Goal: Information Seeking & Learning: Learn about a topic

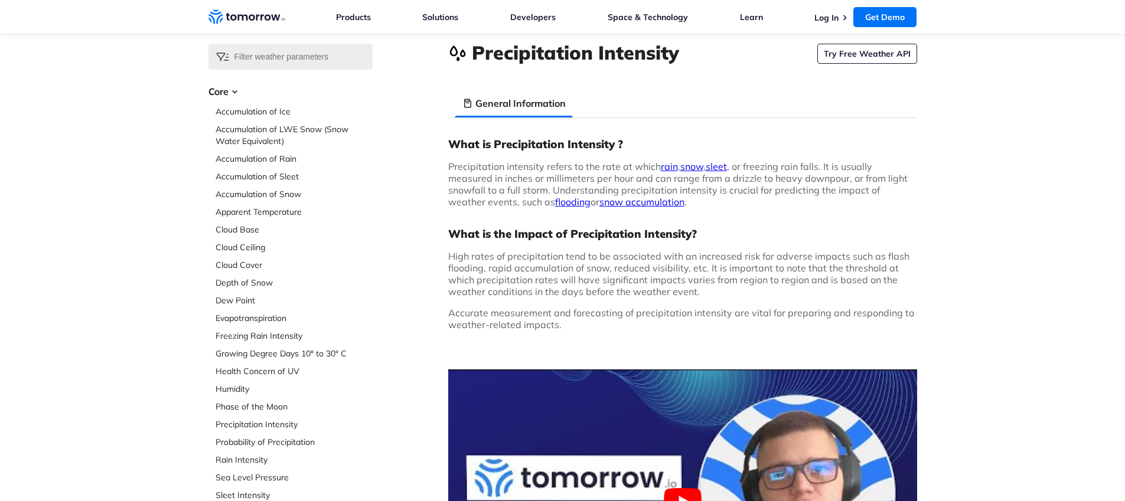
scroll to position [44, 0]
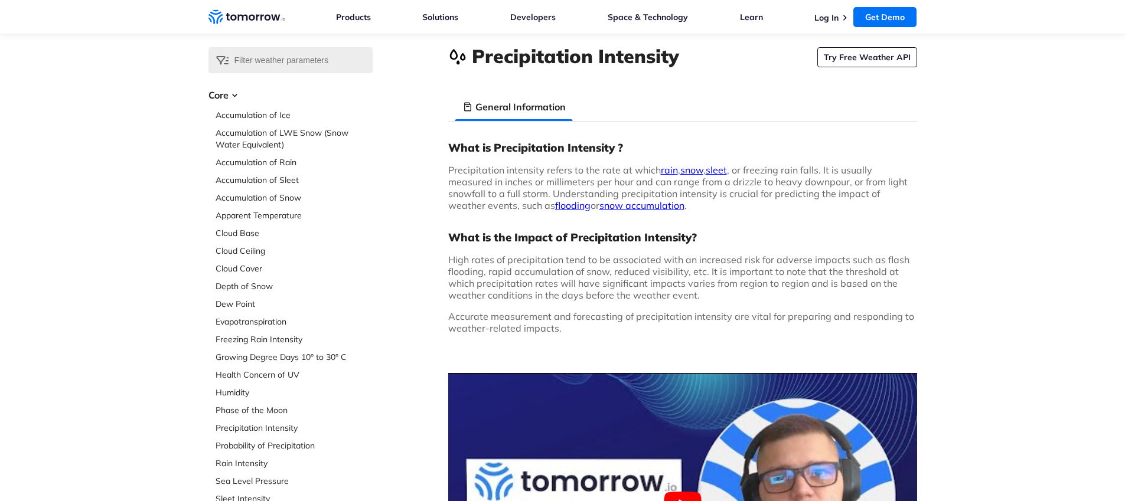
click at [667, 171] on link "rain" at bounding box center [669, 170] width 17 height 12
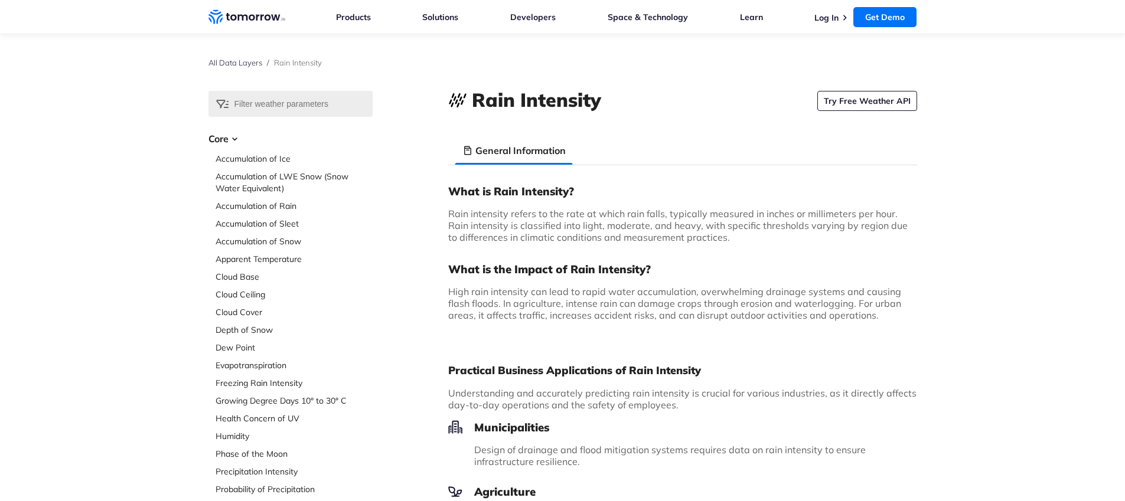
click at [521, 233] on span "Rain intensity refers to the rate at which rain falls, typically measured in in…" at bounding box center [677, 225] width 459 height 35
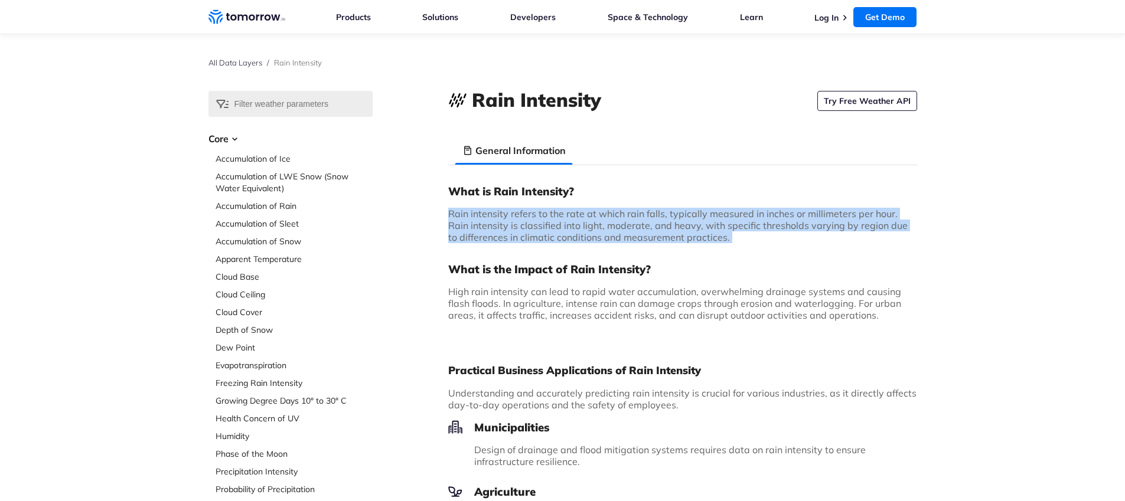
click at [521, 233] on span "Rain intensity refers to the rate at which rain falls, typically measured in in…" at bounding box center [677, 225] width 459 height 35
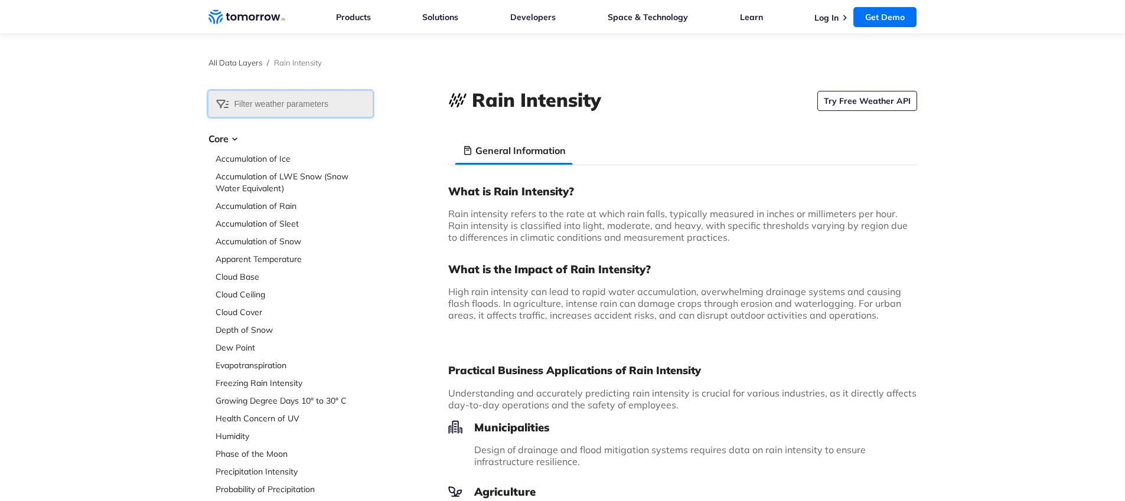
click at [301, 99] on input "text" at bounding box center [290, 104] width 164 height 26
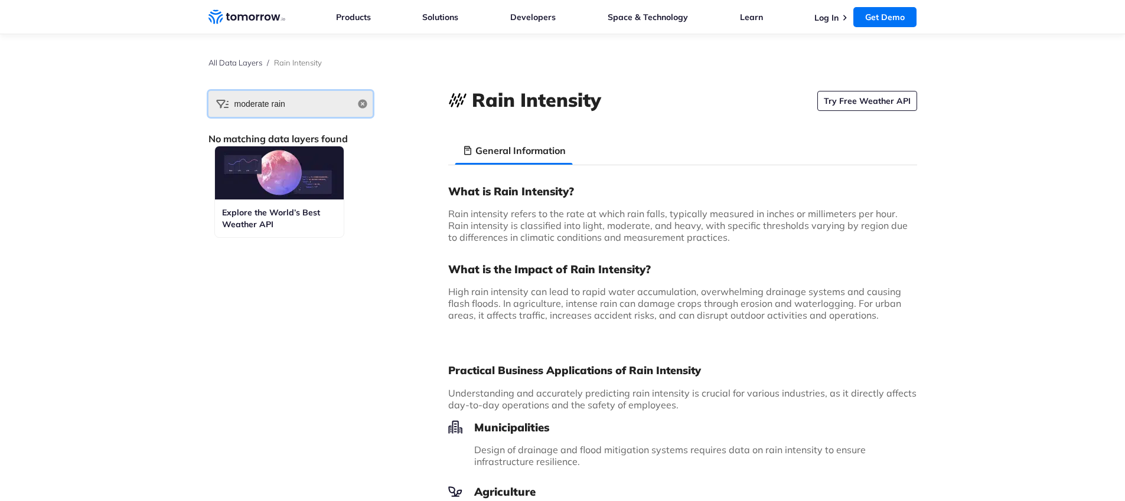
type input "moderate rain"
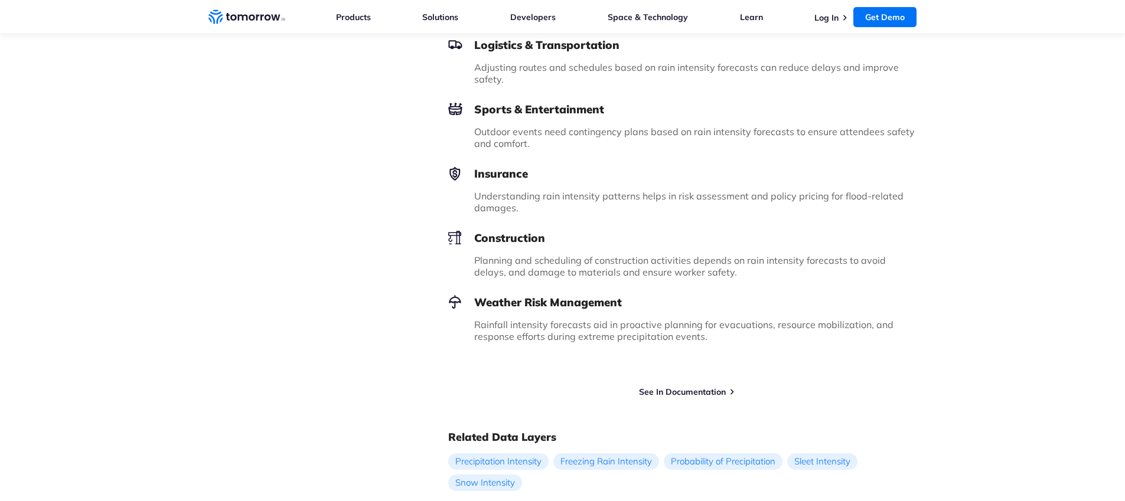
scroll to position [501, 0]
click at [659, 380] on div "Try Free Weather API See In Documentation" at bounding box center [682, 384] width 469 height 21
click at [657, 386] on link "See In Documentation" at bounding box center [682, 390] width 87 height 11
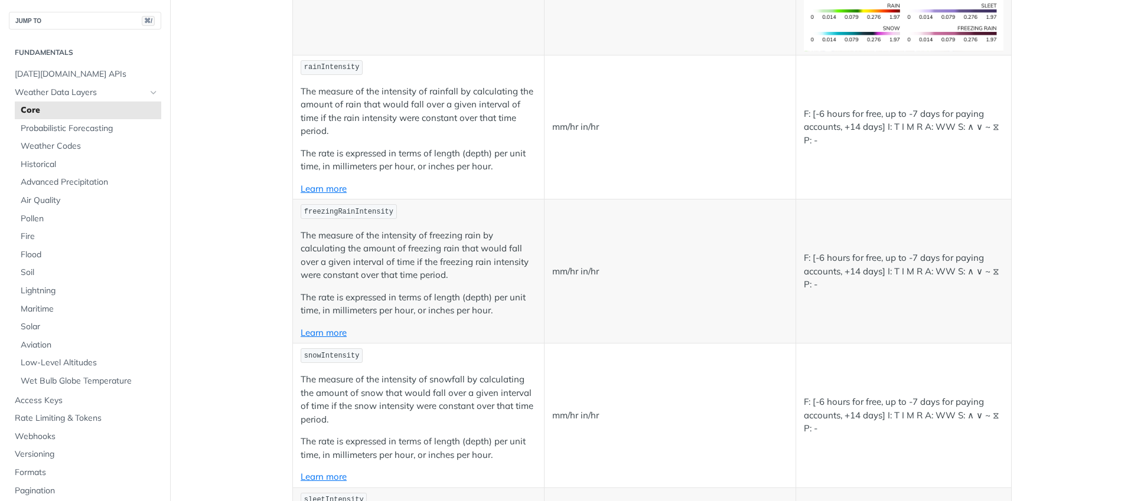
scroll to position [2390, 0]
click at [410, 155] on p "The rate is expressed in terms of length (depth) per unit time, in millimeters …" at bounding box center [419, 159] width 236 height 27
click at [382, 106] on p "The measure of the intensity of rainfall by calculating the amount of rain that…" at bounding box center [419, 110] width 236 height 53
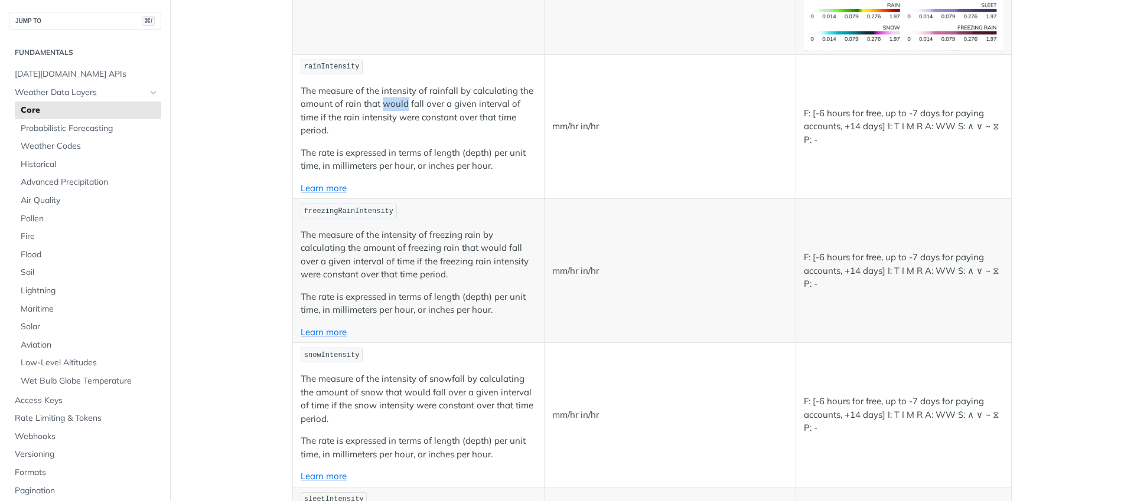
click at [382, 106] on p "The measure of the intensity of rainfall by calculating the amount of rain that…" at bounding box center [419, 110] width 236 height 53
click at [324, 188] on link "Learn more" at bounding box center [324, 187] width 46 height 11
click at [385, 166] on p "The rate is expressed in terms of length (depth) per unit time, in millimeters …" at bounding box center [419, 159] width 236 height 27
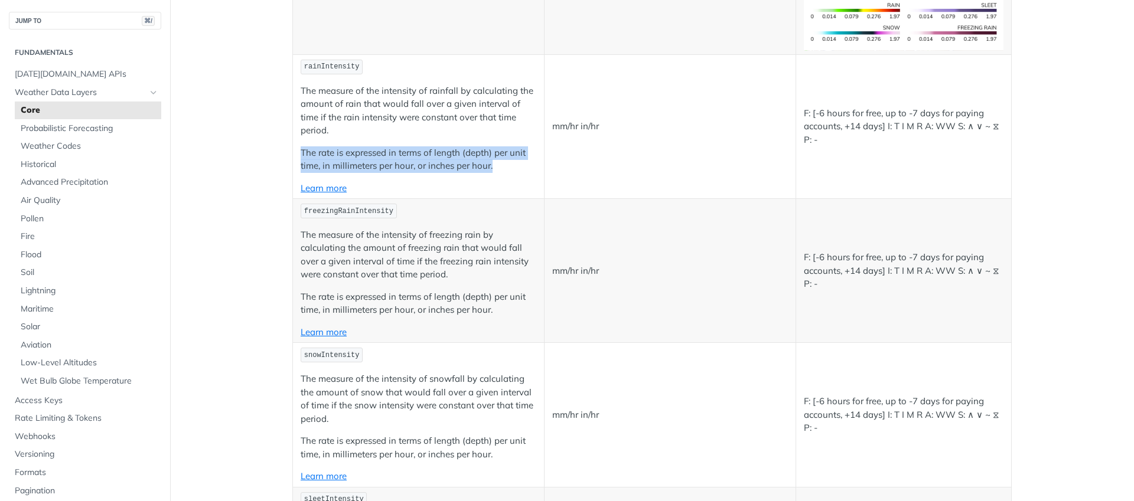
click at [385, 166] on p "The rate is expressed in terms of length (depth) per unit time, in millimeters …" at bounding box center [419, 159] width 236 height 27
click at [351, 126] on p "The measure of the intensity of rainfall by calculating the amount of rain that…" at bounding box center [419, 110] width 236 height 53
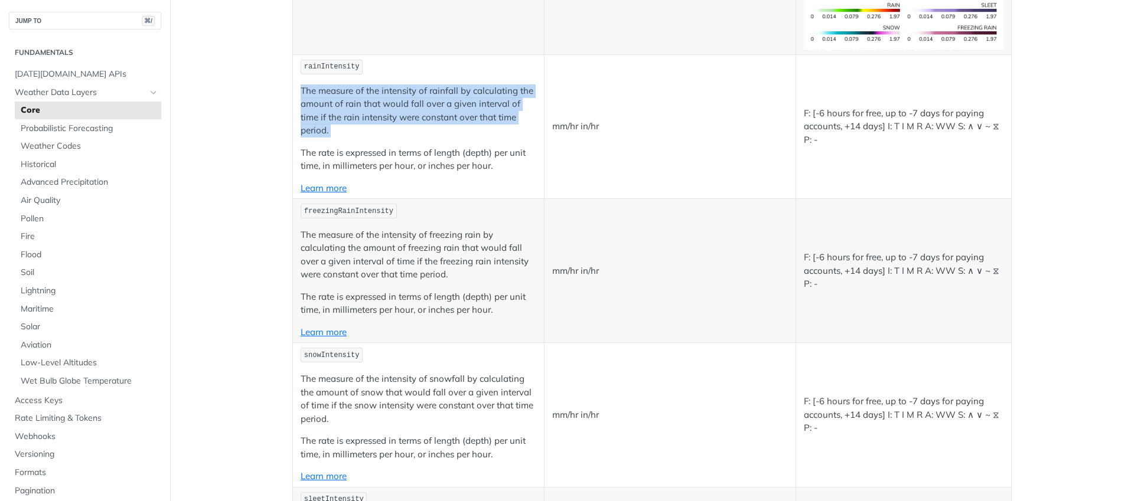
click at [351, 126] on p "The measure of the intensity of rainfall by calculating the amount of rain that…" at bounding box center [419, 110] width 236 height 53
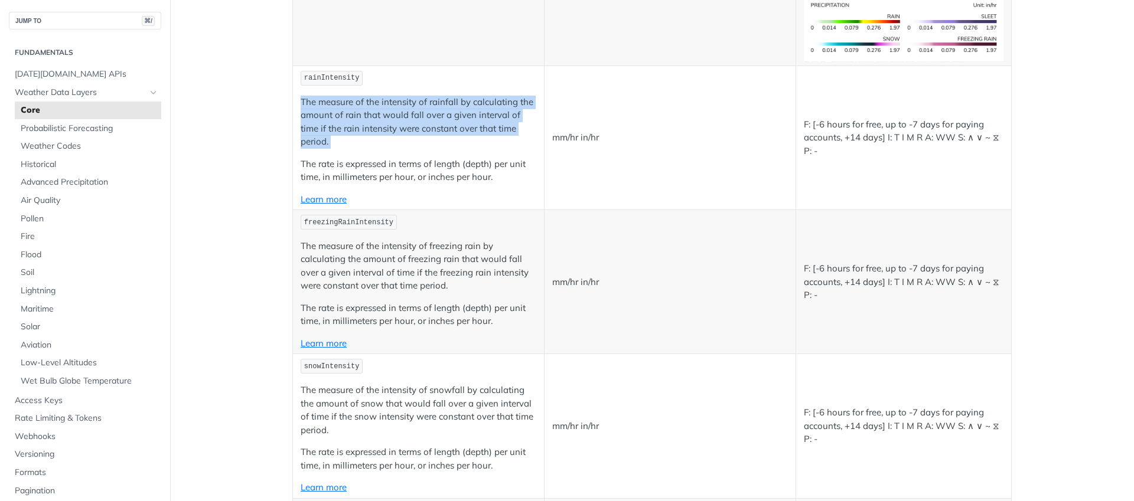
scroll to position [2378, 0]
click at [330, 201] on link "Learn more" at bounding box center [324, 199] width 46 height 11
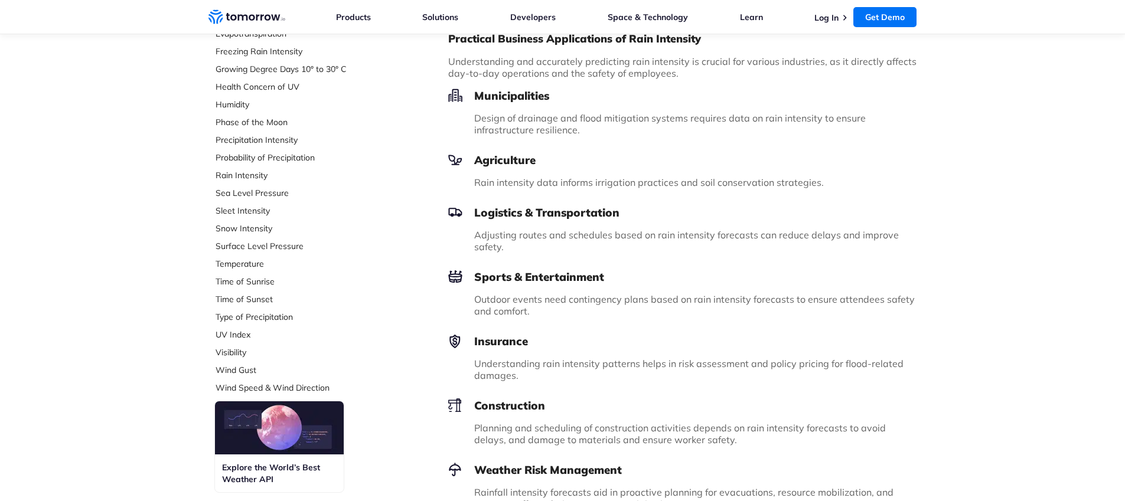
scroll to position [296, 0]
